Goal: Task Accomplishment & Management: Use online tool/utility

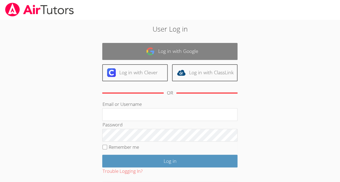
click at [129, 51] on link "Log in with Google" at bounding box center [169, 51] width 135 height 17
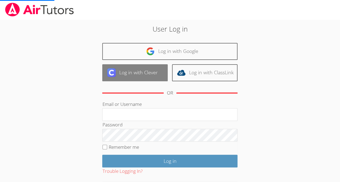
click at [123, 72] on link "Log in with Clever" at bounding box center [134, 72] width 65 height 17
click at [124, 76] on link "Log in with Clever" at bounding box center [134, 72] width 65 height 17
click at [125, 81] on link "Log in with Clever" at bounding box center [134, 72] width 65 height 17
click at [131, 77] on link "Log in with Clever" at bounding box center [134, 72] width 65 height 17
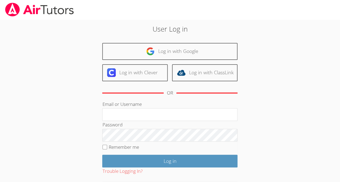
click at [130, 86] on div "OR" at bounding box center [169, 93] width 135 height 15
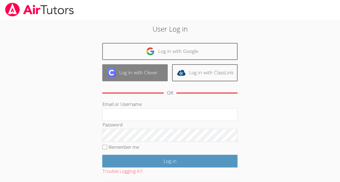
click at [130, 80] on link "Log in with Clever" at bounding box center [134, 72] width 65 height 17
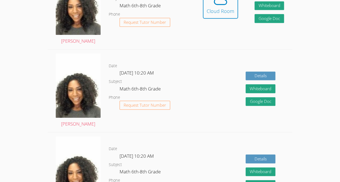
scroll to position [190, 0]
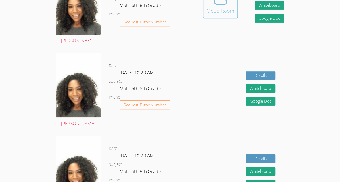
click at [213, 11] on div "Cloud Room" at bounding box center [220, 11] width 28 height 8
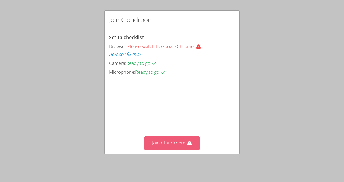
click at [174, 145] on button "Join Cloudroom" at bounding box center [171, 142] width 55 height 13
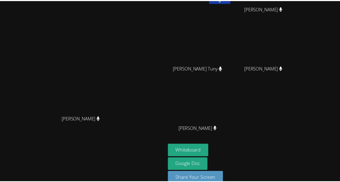
scroll to position [45, 0]
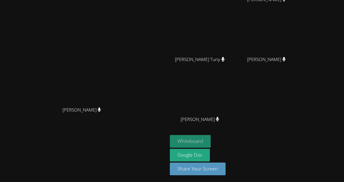
click at [210, 144] on button "Whiteboard" at bounding box center [190, 141] width 41 height 13
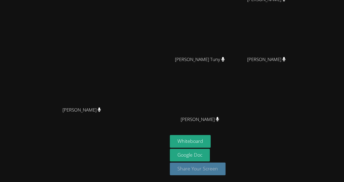
click at [225, 169] on button "Share Your Screen" at bounding box center [198, 169] width 56 height 13
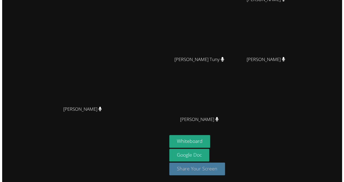
scroll to position [45, 0]
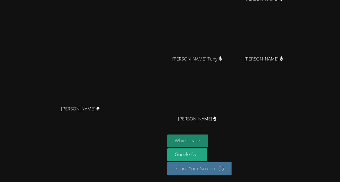
click at [208, 145] on button "Whiteboard" at bounding box center [187, 141] width 41 height 13
click at [291, 156] on div "Whiteboard Google Doc Share Your Screen Loading..." at bounding box center [232, 157] width 131 height 45
click at [208, 135] on button "Whiteboard" at bounding box center [187, 141] width 41 height 13
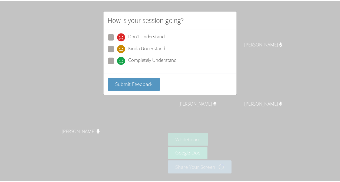
scroll to position [0, 0]
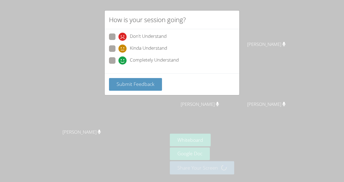
click at [165, 34] on span "Don't Understand" at bounding box center [148, 37] width 37 height 8
click at [123, 34] on input "Don't Understand" at bounding box center [120, 35] width 5 height 5
radio input "true"
click at [155, 85] on button "Submit Feedback" at bounding box center [135, 84] width 53 height 13
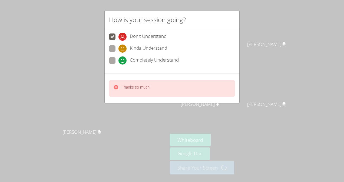
click at [166, 97] on div "Thanks so much!" at bounding box center [172, 88] width 135 height 30
click at [155, 88] on div "Thanks so much!" at bounding box center [172, 88] width 126 height 16
